Goal: Use online tool/utility

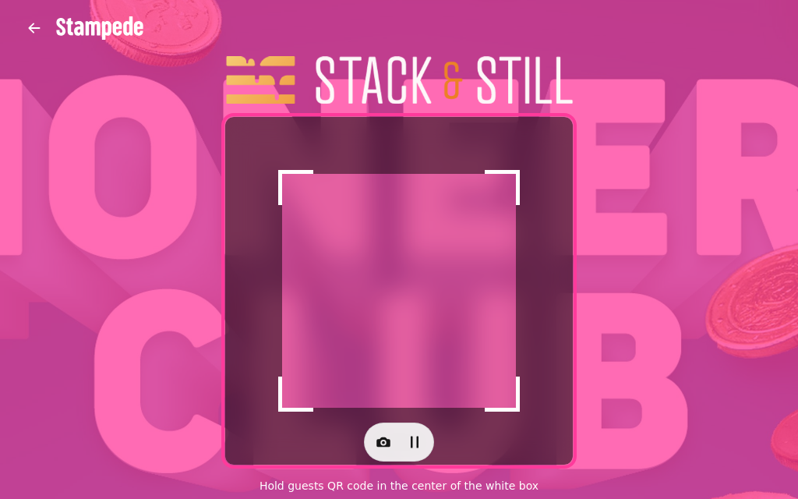
click at [398, 429] on div at bounding box center [399, 441] width 70 height 39
click at [401, 445] on button "button" at bounding box center [414, 441] width 31 height 31
click at [413, 443] on icon "button" at bounding box center [414, 441] width 9 height 11
click at [376, 441] on icon "button" at bounding box center [384, 442] width 16 height 16
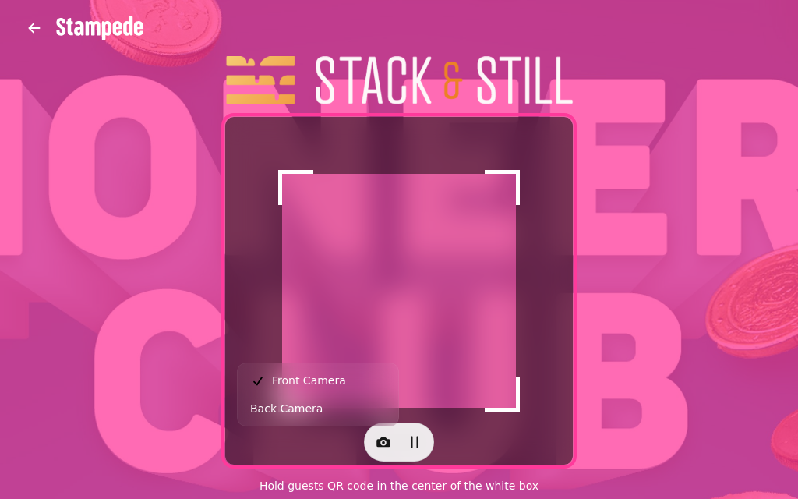
click at [345, 412] on button "Back Camera" at bounding box center [318, 408] width 154 height 28
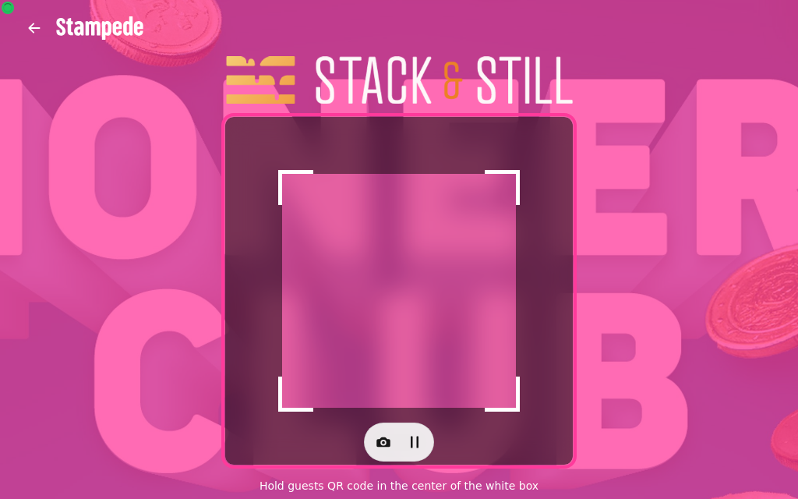
click at [379, 446] on icon "button" at bounding box center [383, 442] width 14 height 10
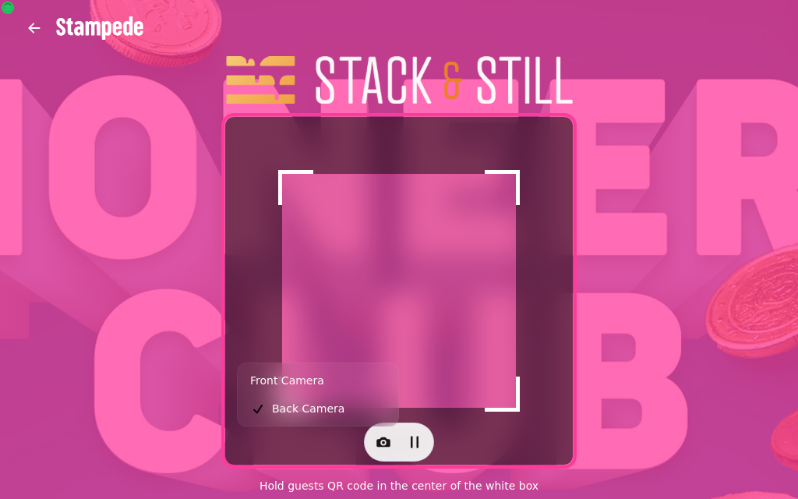
click at [267, 379] on span "Front Camera" at bounding box center [287, 380] width 74 height 19
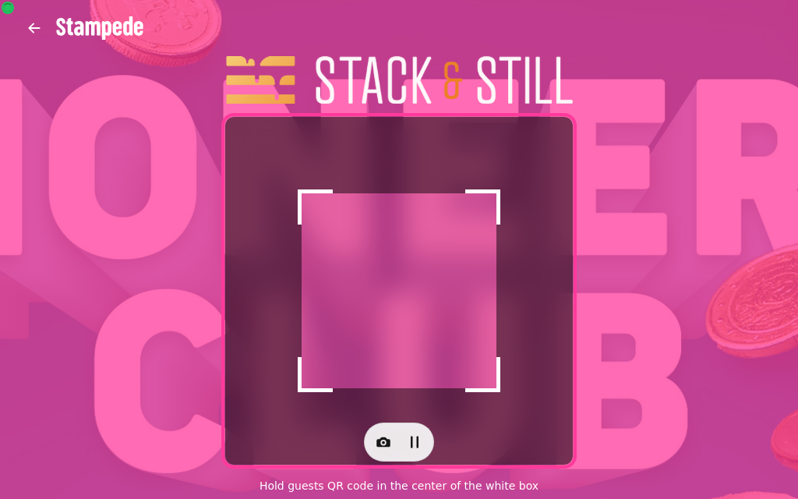
click at [356, 432] on div at bounding box center [398, 441] width 347 height 39
click at [376, 443] on icon "button" at bounding box center [384, 442] width 16 height 16
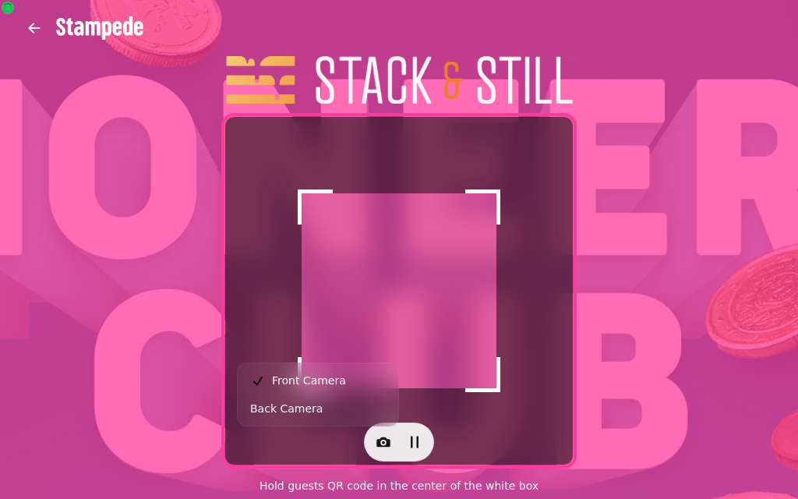
click at [312, 383] on span "Front Camera" at bounding box center [309, 380] width 74 height 19
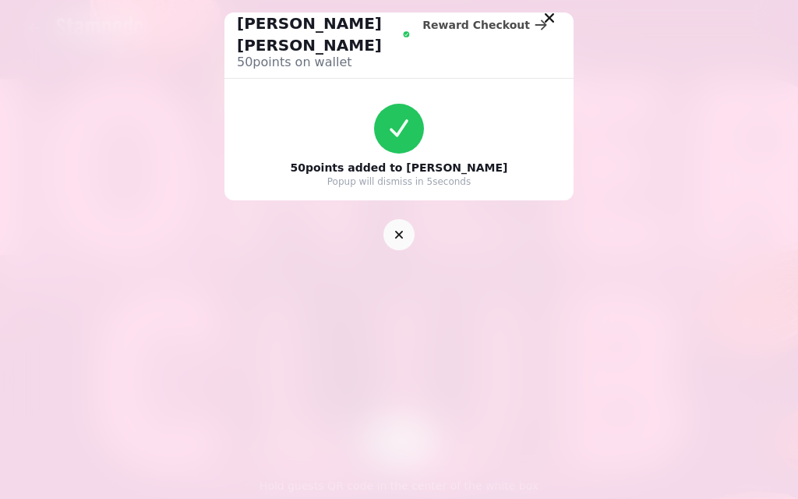
click at [391, 227] on icon "button" at bounding box center [399, 235] width 16 height 16
